Goal: Information Seeking & Learning: Learn about a topic

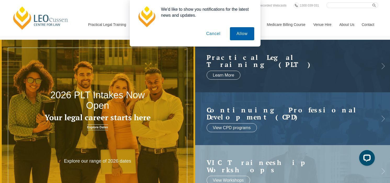
click at [245, 33] on button "Allow" at bounding box center [242, 33] width 24 height 13
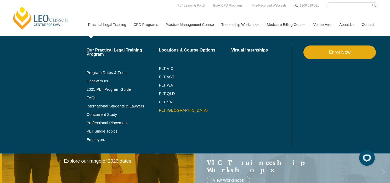
click at [163, 109] on link "PLT [GEOGRAPHIC_DATA]" at bounding box center [195, 110] width 73 height 4
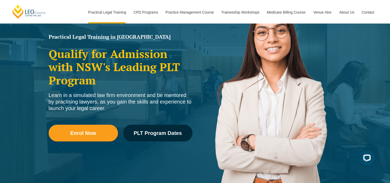
scroll to position [64, 0]
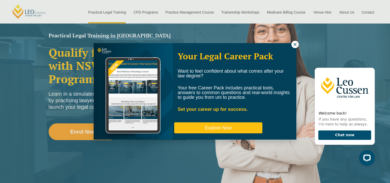
click at [218, 129] on button "Explore Now" at bounding box center [218, 128] width 88 height 11
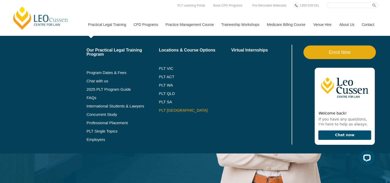
click at [160, 110] on link "PLT [GEOGRAPHIC_DATA]" at bounding box center [195, 110] width 73 height 4
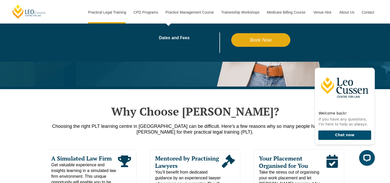
scroll to position [178, 0]
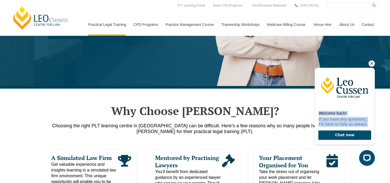
drag, startPoint x: 364, startPoint y: 123, endPoint x: 318, endPoint y: 112, distance: 46.7
click at [318, 112] on div "Welcome back! If you have any questions, I'm here to help as always." at bounding box center [345, 117] width 60 height 21
click at [373, 63] on icon "Hide greeting" at bounding box center [372, 63] width 6 height 6
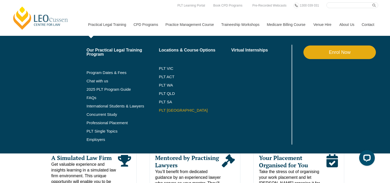
click at [163, 111] on link "PLT [GEOGRAPHIC_DATA]" at bounding box center [195, 110] width 73 height 4
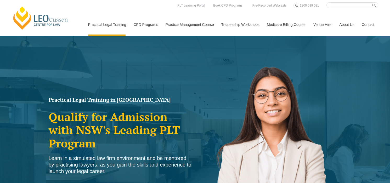
click at [145, 71] on div "Practical Legal Training in New South Wales Qualify for Admission with NSW's Le…" at bounding box center [195, 151] width 390 height 230
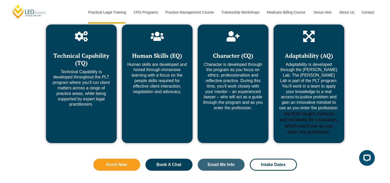
scroll to position [2042, 0]
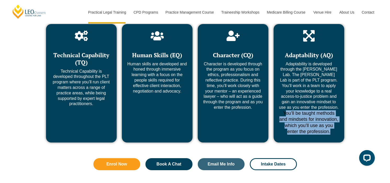
drag, startPoint x: 283, startPoint y: 78, endPoint x: 303, endPoint y: 107, distance: 35.0
click at [303, 107] on div "Adaptability (AQ) Adaptability is developed through the Leo Justice Lab. The Le…" at bounding box center [309, 83] width 71 height 119
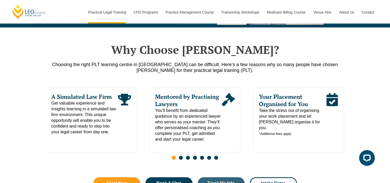
scroll to position [247, 0]
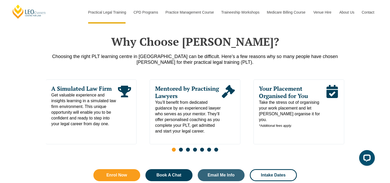
click at [181, 152] on span "Go to slide 2" at bounding box center [181, 150] width 4 height 4
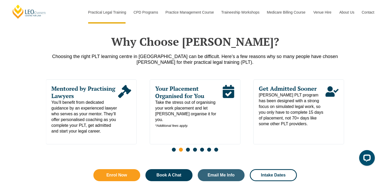
click at [188, 152] on span "Go to slide 3" at bounding box center [188, 150] width 4 height 4
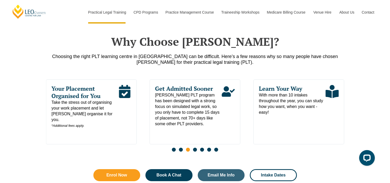
click at [196, 152] on span "Go to slide 4" at bounding box center [195, 150] width 4 height 4
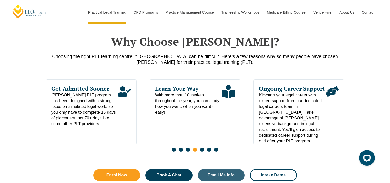
click at [202, 152] on span "Go to slide 5" at bounding box center [202, 150] width 4 height 4
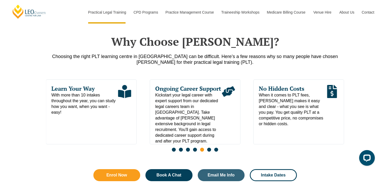
click at [211, 152] on span "Go to slide 6" at bounding box center [209, 150] width 4 height 4
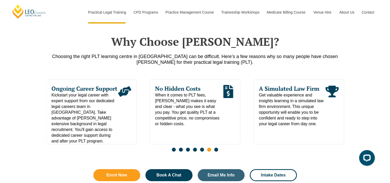
click at [217, 151] on span "Go to slide 7" at bounding box center [216, 150] width 4 height 4
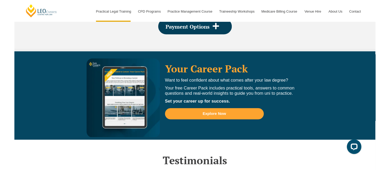
scroll to position [1090, 0]
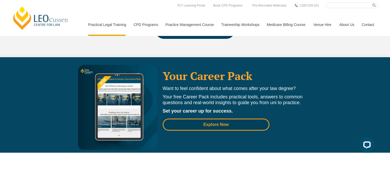
click at [215, 122] on span "Explore Now" at bounding box center [215, 124] width 25 height 4
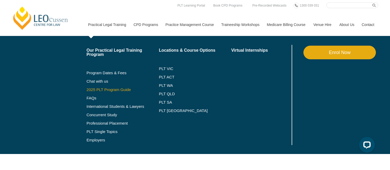
click at [98, 88] on link "2025 PLT Program Guide" at bounding box center [116, 89] width 59 height 4
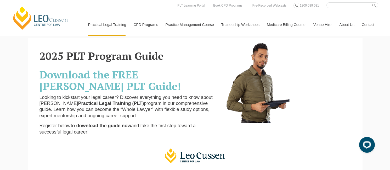
scroll to position [2, 0]
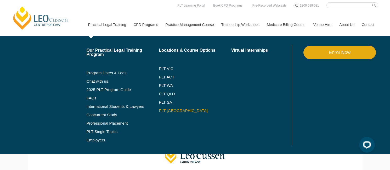
click at [163, 111] on link "PLT [GEOGRAPHIC_DATA]" at bounding box center [195, 110] width 73 height 4
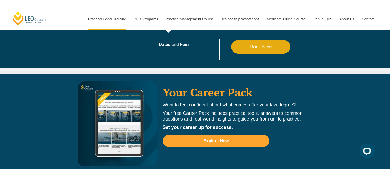
scroll to position [1128, 0]
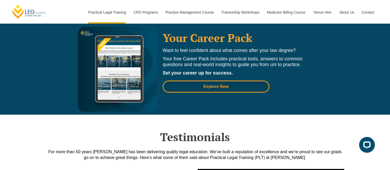
click at [216, 84] on span "Explore Now" at bounding box center [215, 86] width 25 height 4
